Goal: Obtain resource: Download file/media

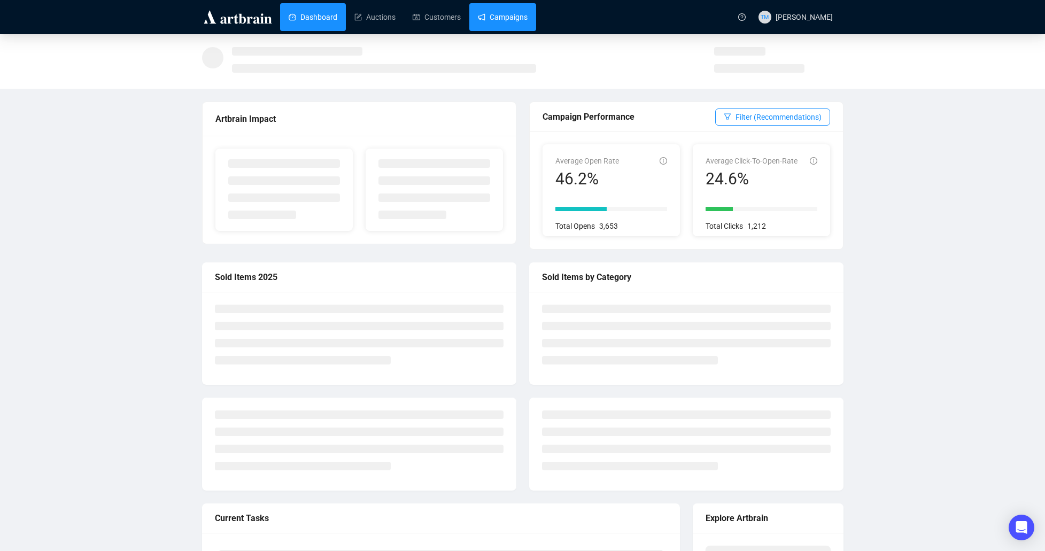
click at [520, 22] on link "Campaigns" at bounding box center [503, 17] width 50 height 28
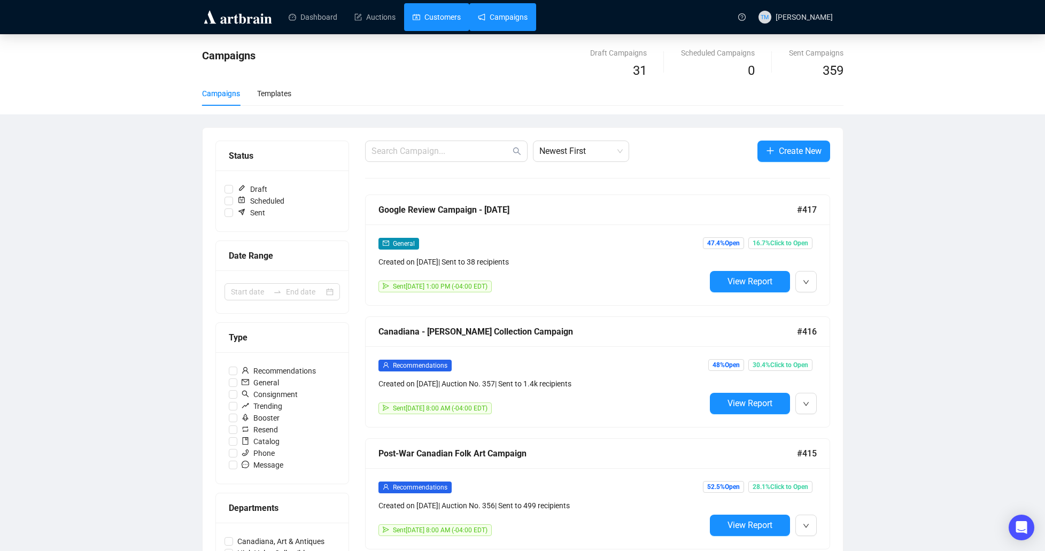
click at [441, 18] on link "Customers" at bounding box center [437, 17] width 48 height 28
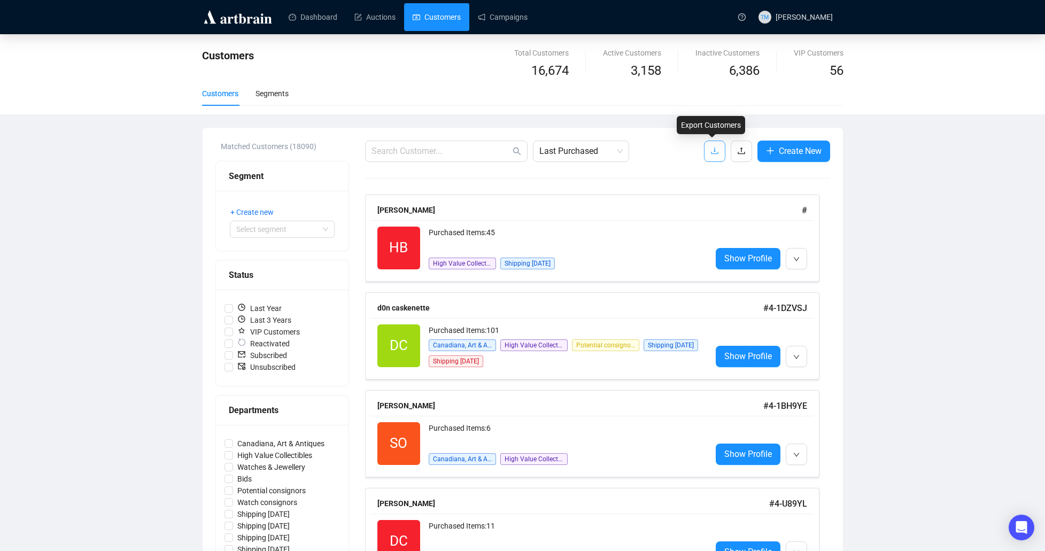
click at [705, 146] on button "button" at bounding box center [714, 151] width 21 height 21
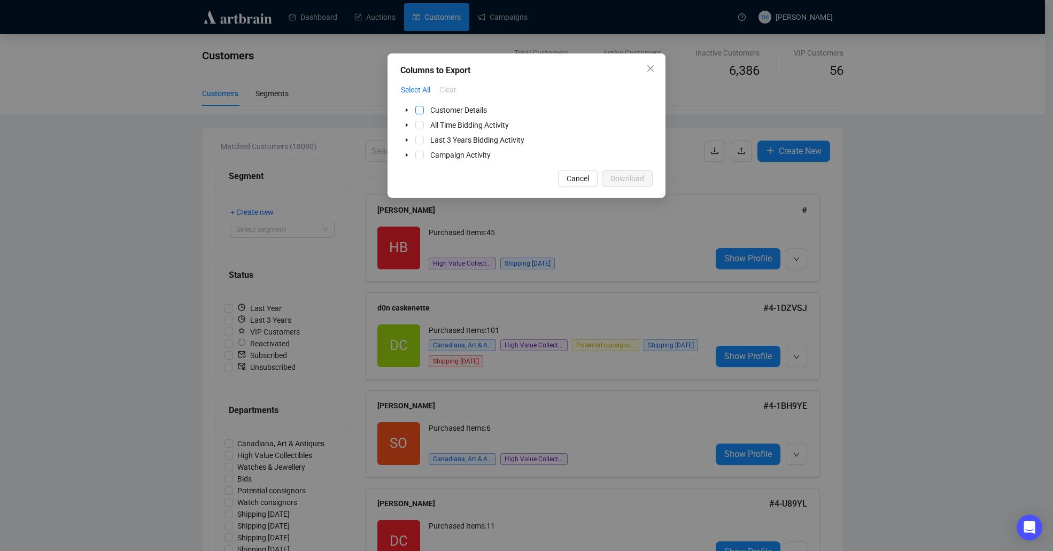
click at [420, 111] on span "Select Customer Details" at bounding box center [419, 110] width 9 height 9
click at [422, 122] on span "Select All Time Bidding Activity" at bounding box center [419, 125] width 9 height 9
click at [420, 140] on span "Select Last 3 Years Bidding Activity" at bounding box center [419, 140] width 9 height 9
click at [420, 153] on span "Select Campaign Activity" at bounding box center [419, 155] width 9 height 9
click at [627, 178] on span "Download" at bounding box center [627, 179] width 34 height 12
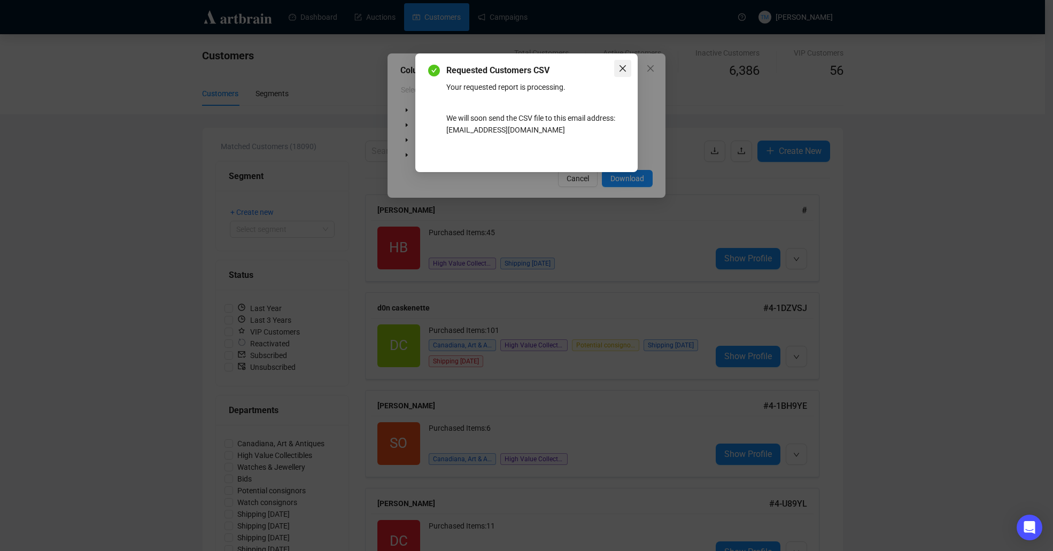
click at [623, 69] on icon "close" at bounding box center [623, 68] width 6 height 6
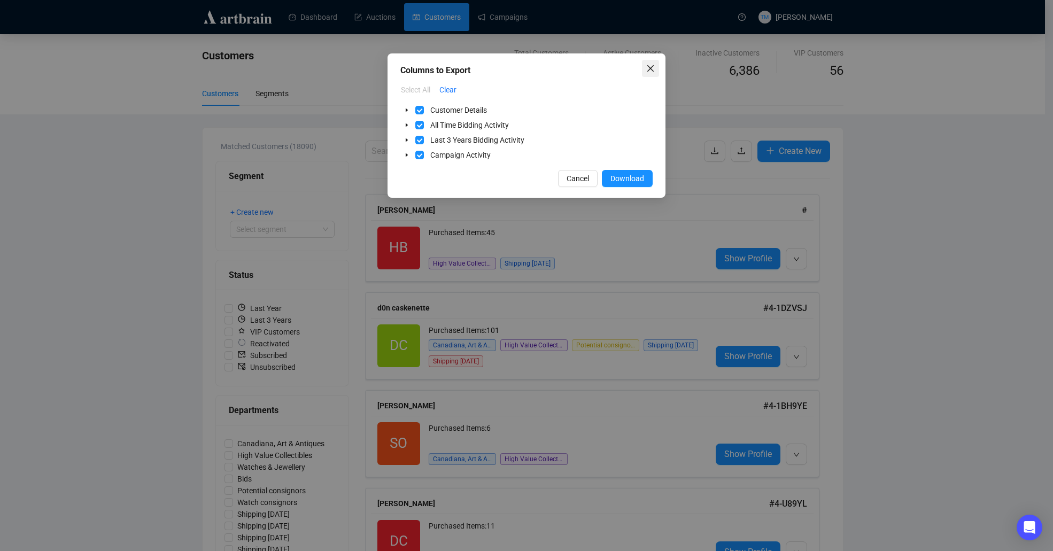
click at [650, 68] on icon "close" at bounding box center [650, 68] width 6 height 6
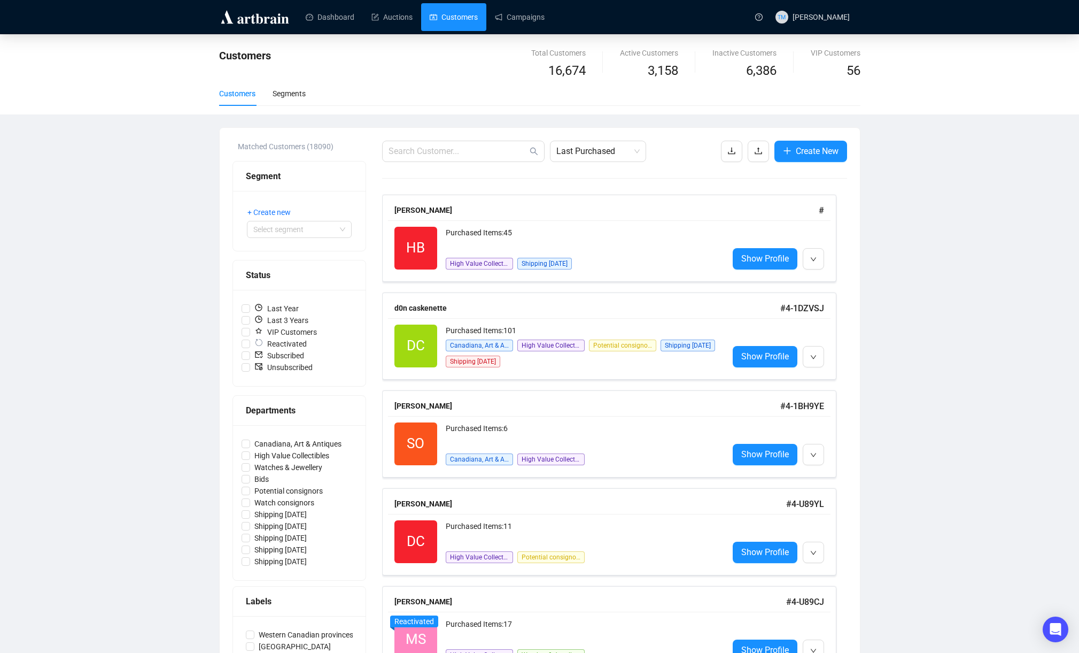
click at [89, 328] on div "Customers Total Customers 16,674 Active Customers 3,158 Inactive Customers 6,38…" at bounding box center [539, 624] width 1079 height 1180
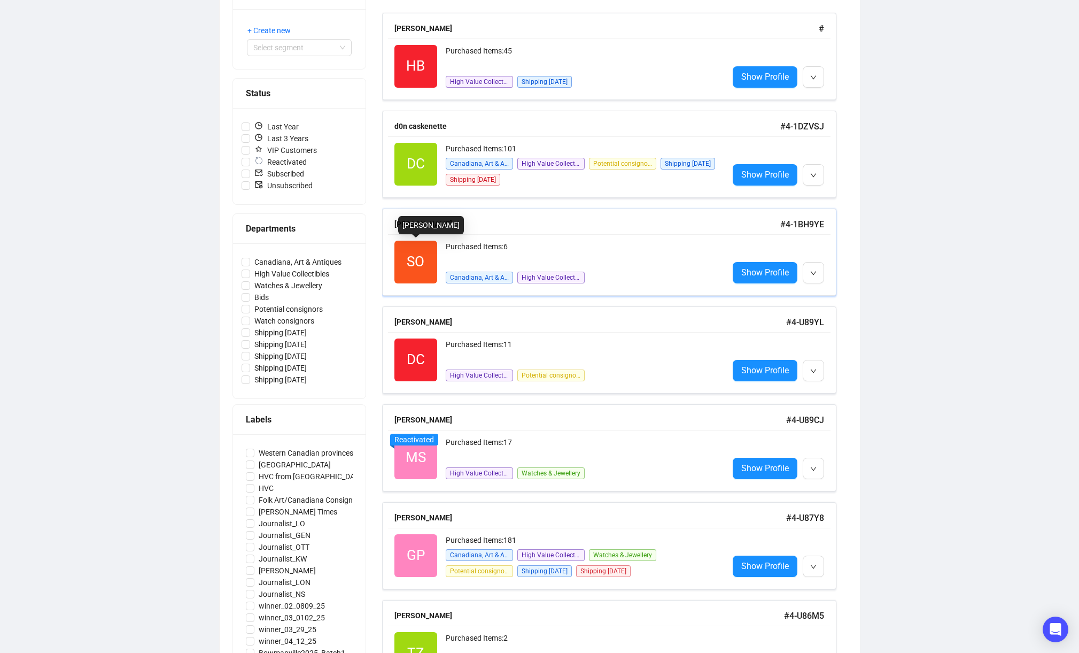
scroll to position [241, 0]
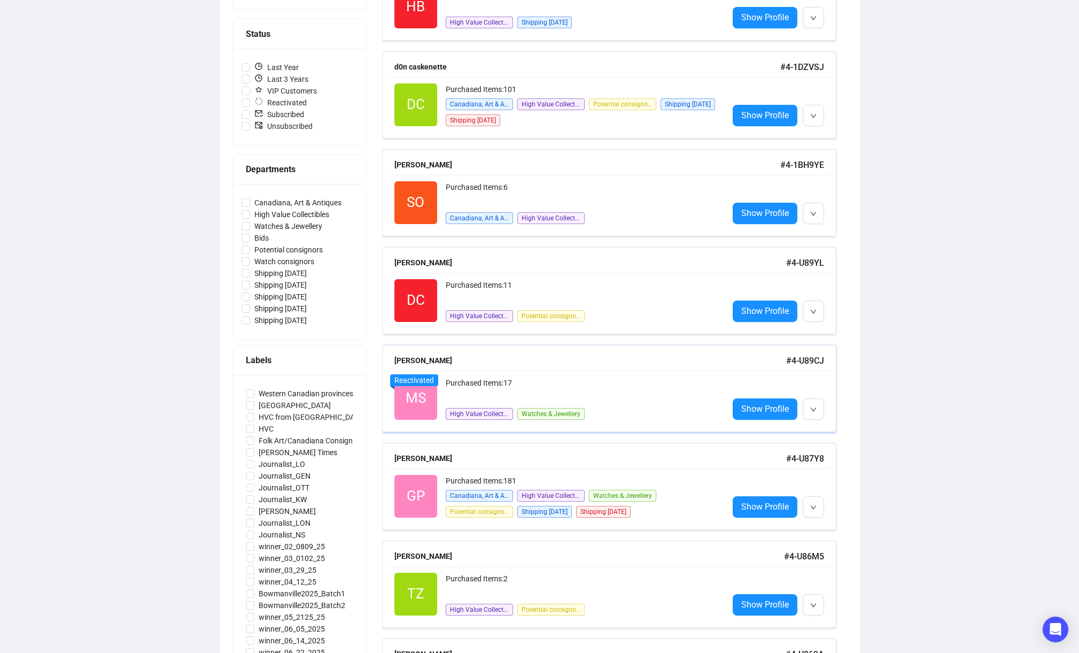
click at [540, 383] on div "Purchased Items: 17" at bounding box center [583, 387] width 274 height 21
